Goal: Task Accomplishment & Management: Manage account settings

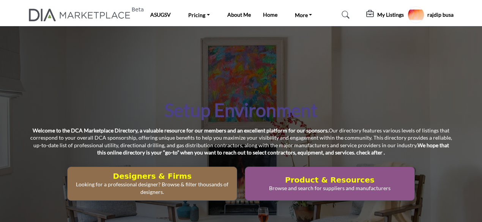
click at [440, 14] on h5 "rajdip busa" at bounding box center [440, 15] width 26 height 8
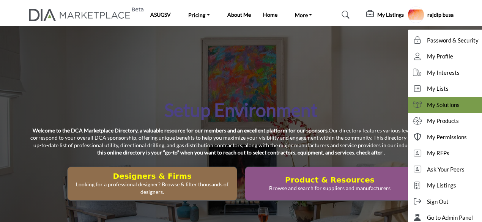
click at [447, 93] on span "My Solutions" at bounding box center [443, 104] width 33 height 9
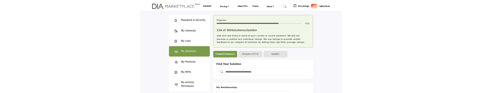
scroll to position [76, 0]
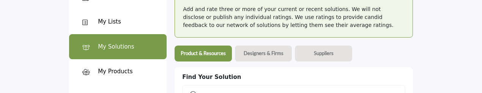
click at [137, 44] on div "My Solutions" at bounding box center [117, 46] width 97 height 25
click at [127, 72] on div "My Products" at bounding box center [115, 71] width 35 height 9
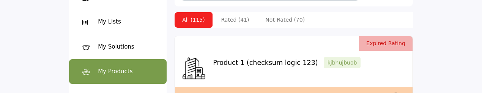
click at [118, 49] on div "My Solutions" at bounding box center [116, 46] width 36 height 9
